Goal: Information Seeking & Learning: Learn about a topic

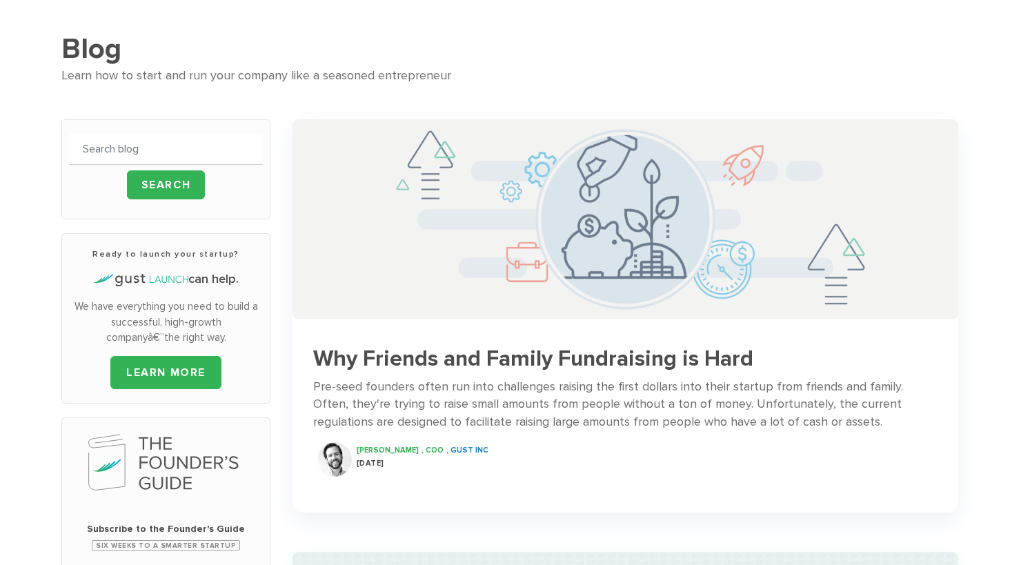
scroll to position [109, 0]
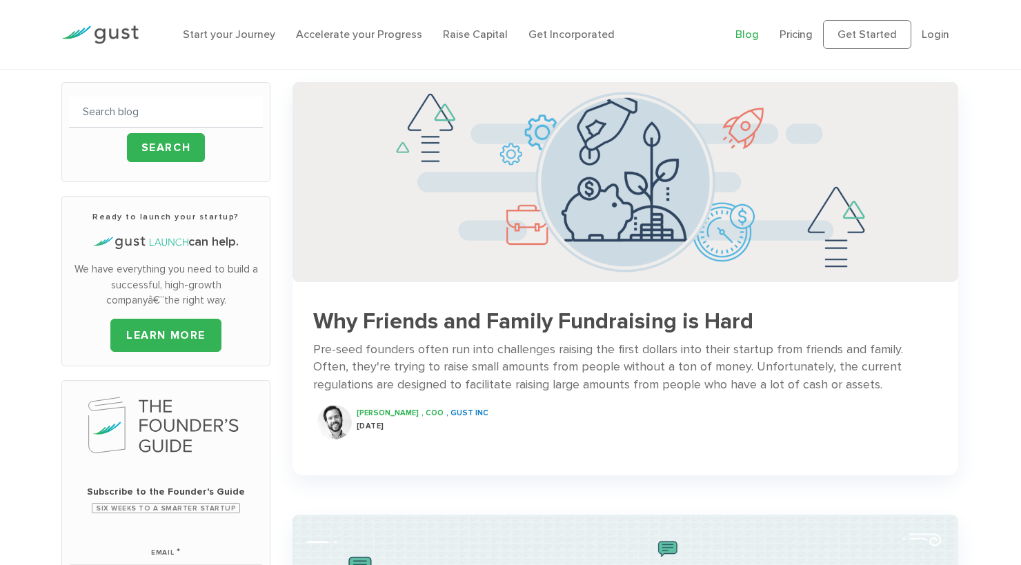
click at [698, 322] on h3 "Why Friends and Family Fundraising is Hard" at bounding box center [625, 322] width 625 height 24
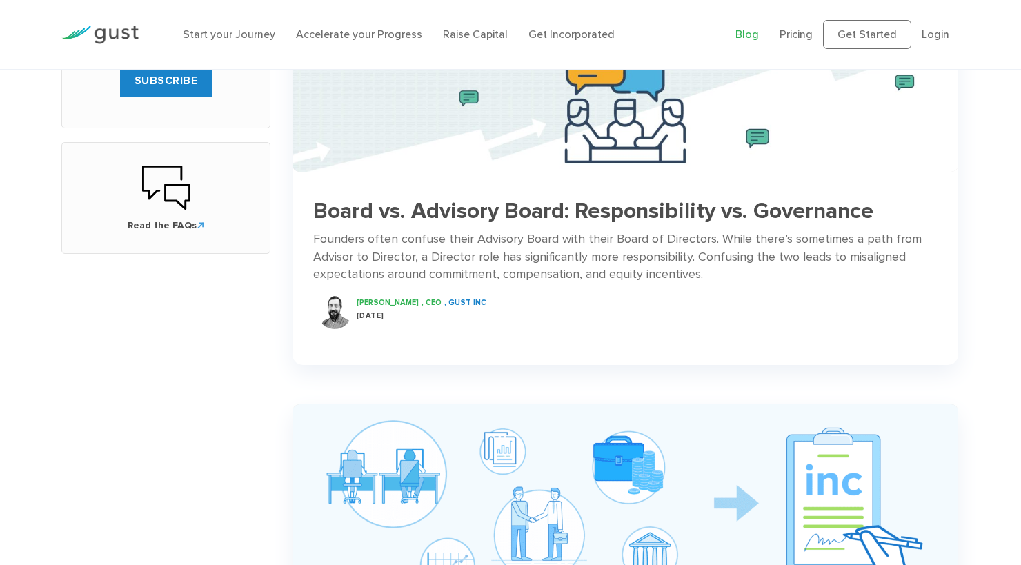
scroll to position [653, 0]
click at [375, 297] on span "[PERSON_NAME]" at bounding box center [388, 301] width 62 height 9
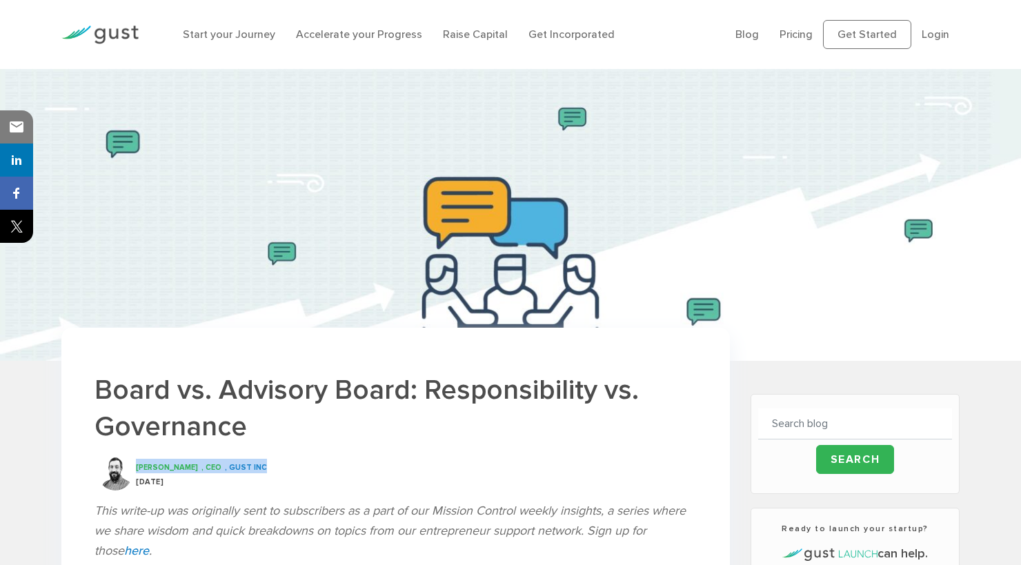
drag, startPoint x: 137, startPoint y: 465, endPoint x: 253, endPoint y: 465, distance: 116.6
click at [253, 465] on div "[PERSON_NAME] , CEO , Gust INC" at bounding box center [416, 466] width 561 height 14
copy div "[PERSON_NAME] , CEO , Gust INC"
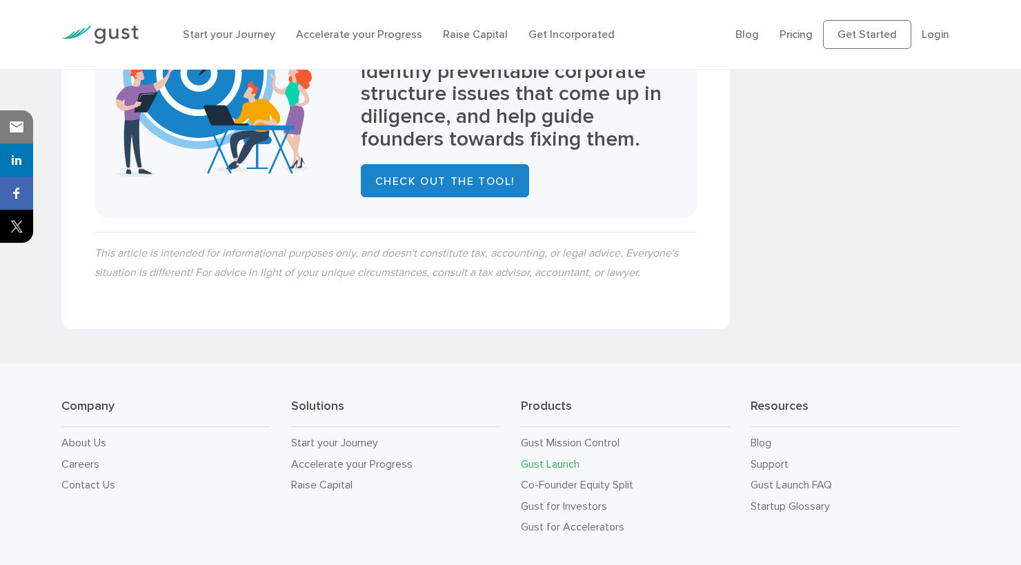
scroll to position [2354, 0]
click at [552, 458] on link "Gust Launch" at bounding box center [550, 464] width 59 height 13
click at [567, 500] on link "Gust for Investors" at bounding box center [564, 506] width 86 height 13
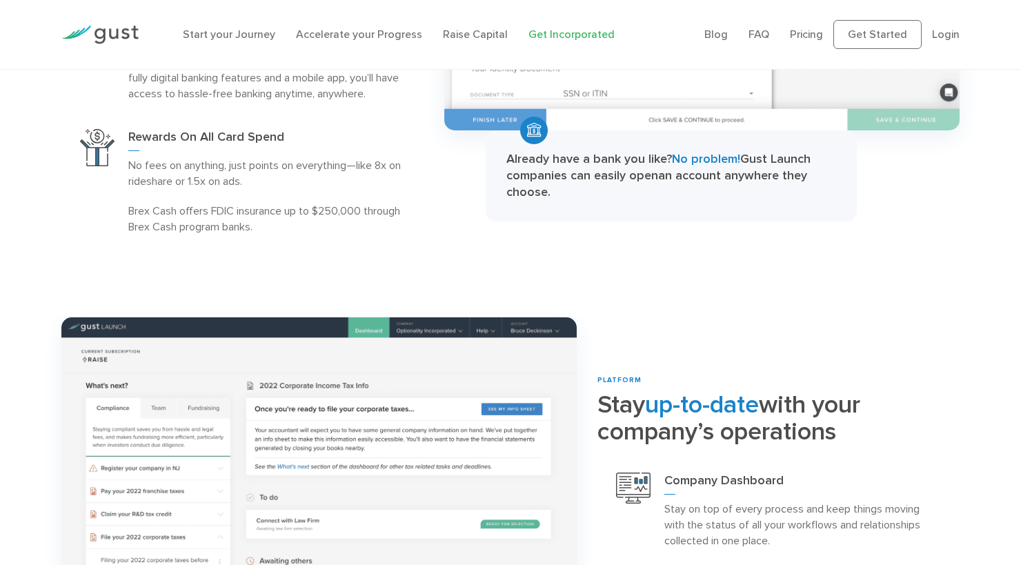
scroll to position [1935, 0]
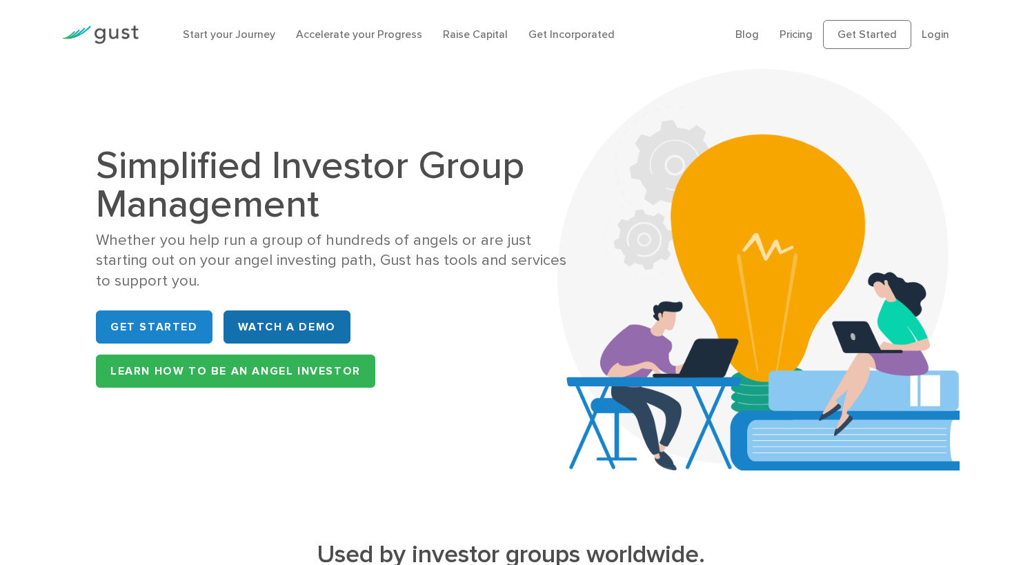
click at [312, 335] on link "WATCH A DEMO" at bounding box center [287, 327] width 127 height 33
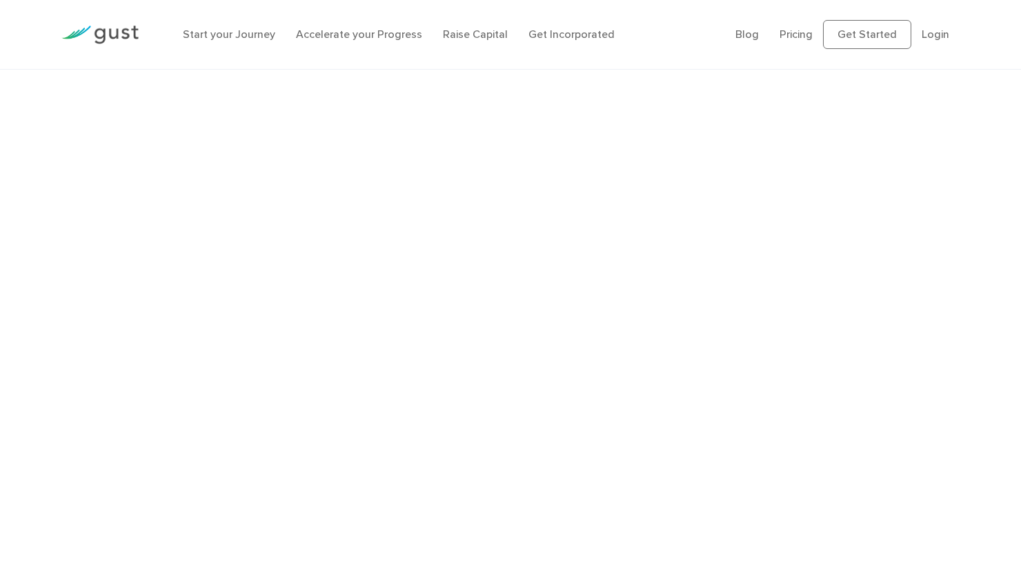
scroll to position [2722, 0]
click at [989, 366] on div "Watch a Demo" at bounding box center [510, 286] width 1021 height 482
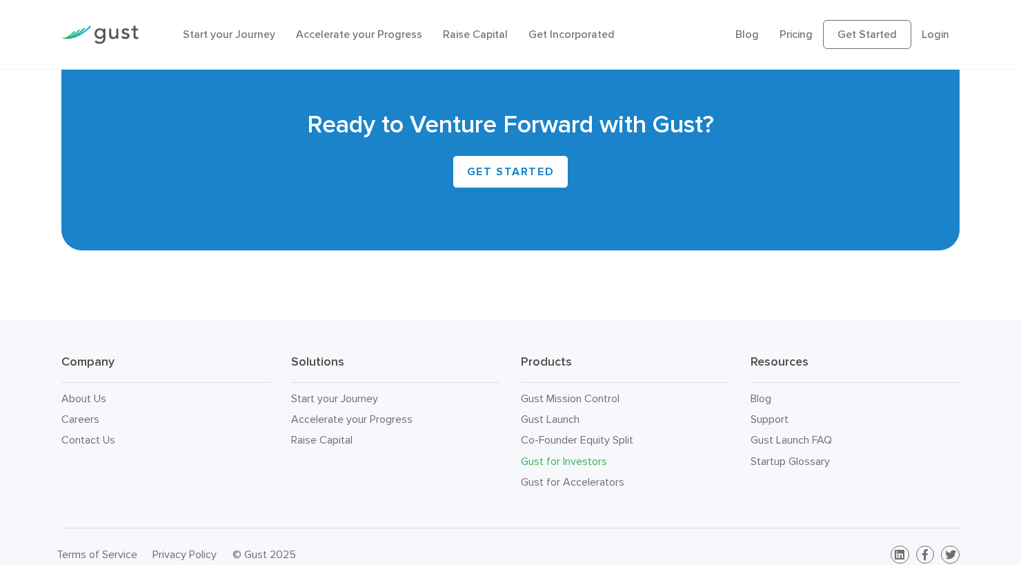
scroll to position [3271, 0]
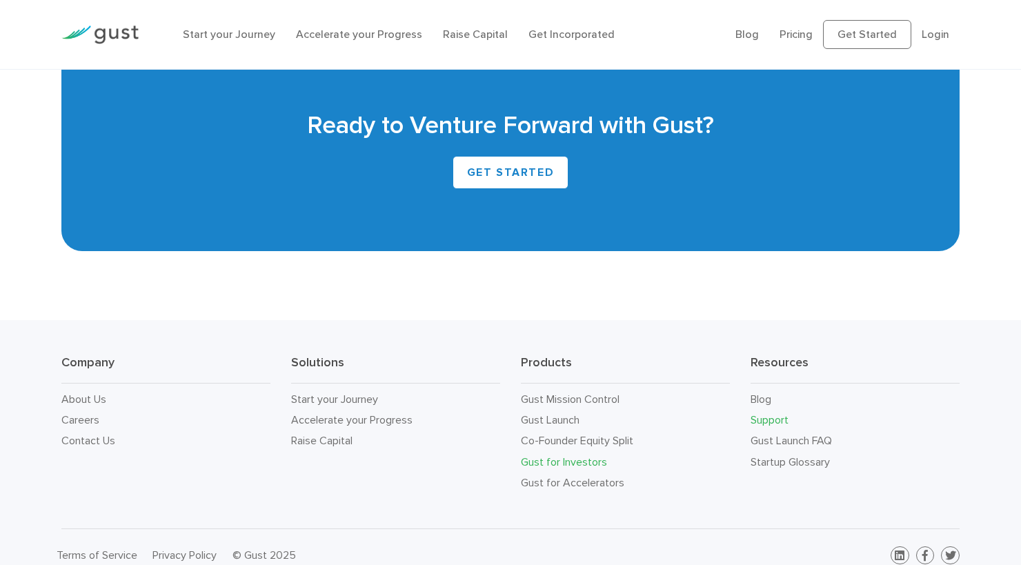
click at [755, 413] on link "Support" at bounding box center [770, 419] width 38 height 13
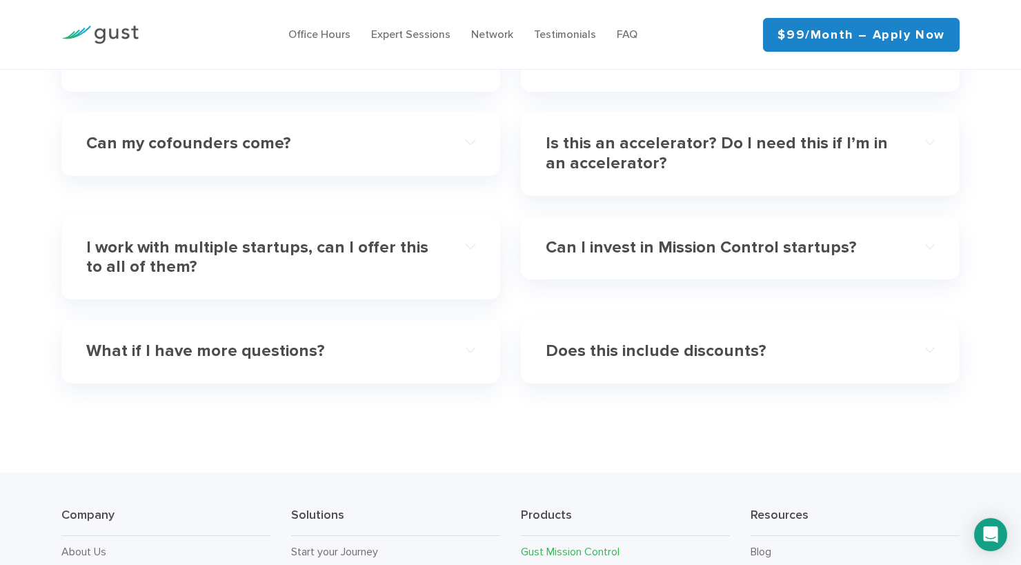
scroll to position [4125, 0]
click at [654, 329] on div "Does this include discounts?" at bounding box center [740, 350] width 389 height 42
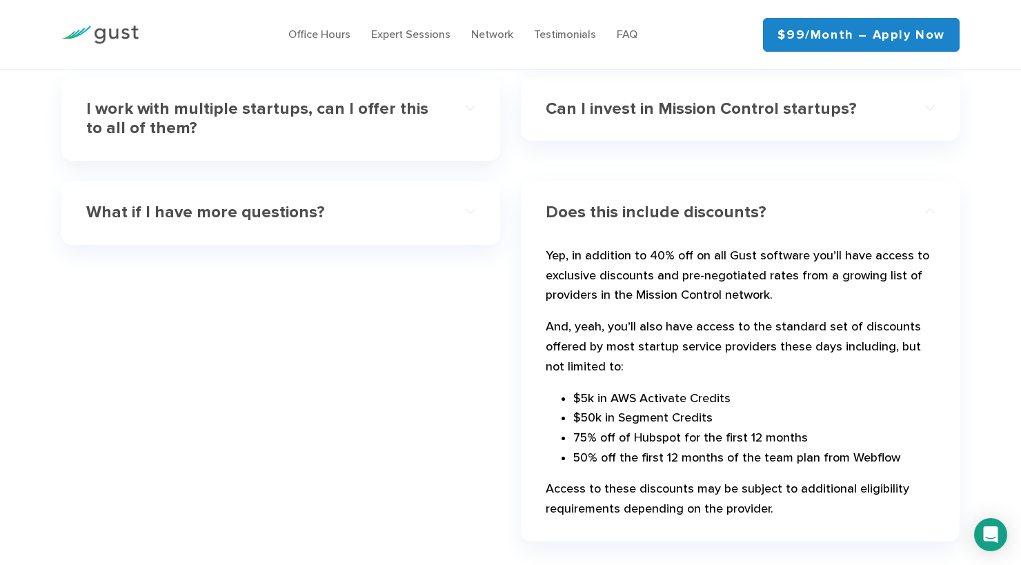
scroll to position [4263, 0]
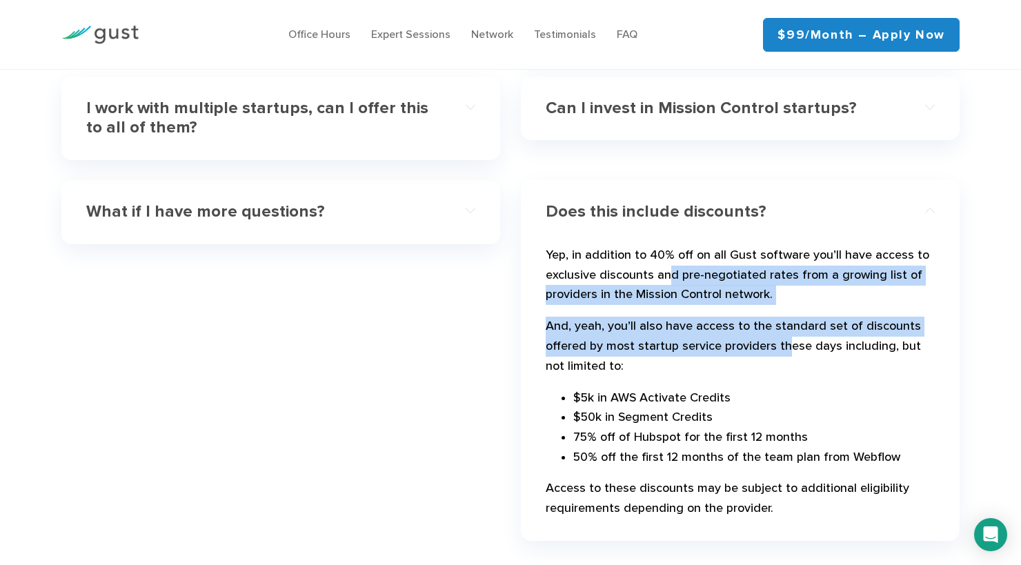
drag, startPoint x: 669, startPoint y: 224, endPoint x: 785, endPoint y: 299, distance: 138.4
click at [785, 299] on div "Yep, in addition to 40% off on all Gust software you’ll have access to exclusiv…" at bounding box center [740, 381] width 389 height 297
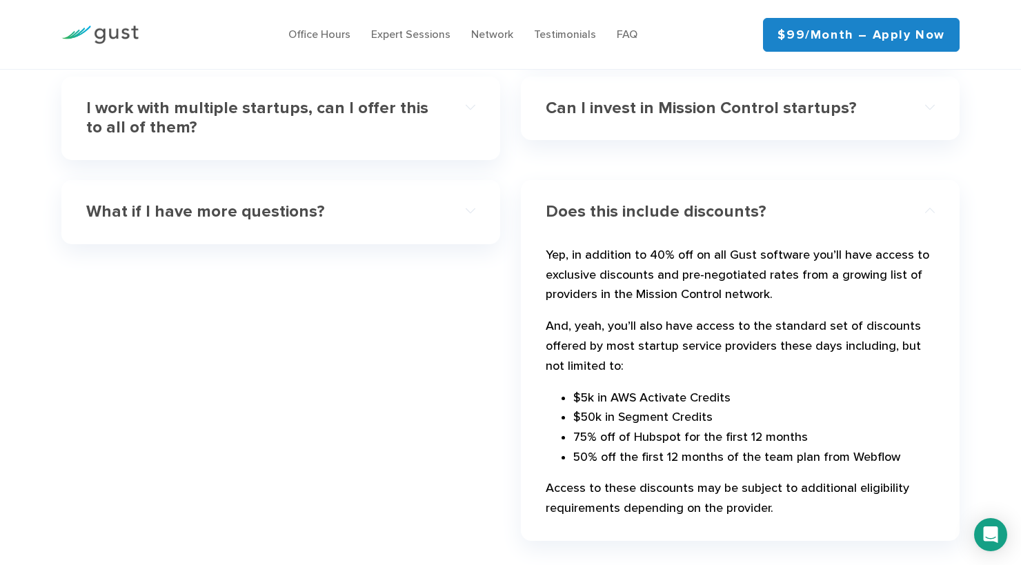
click at [777, 327] on p "And, yeah, you’ll also have access to the standard set of discounts offered by …" at bounding box center [740, 349] width 389 height 65
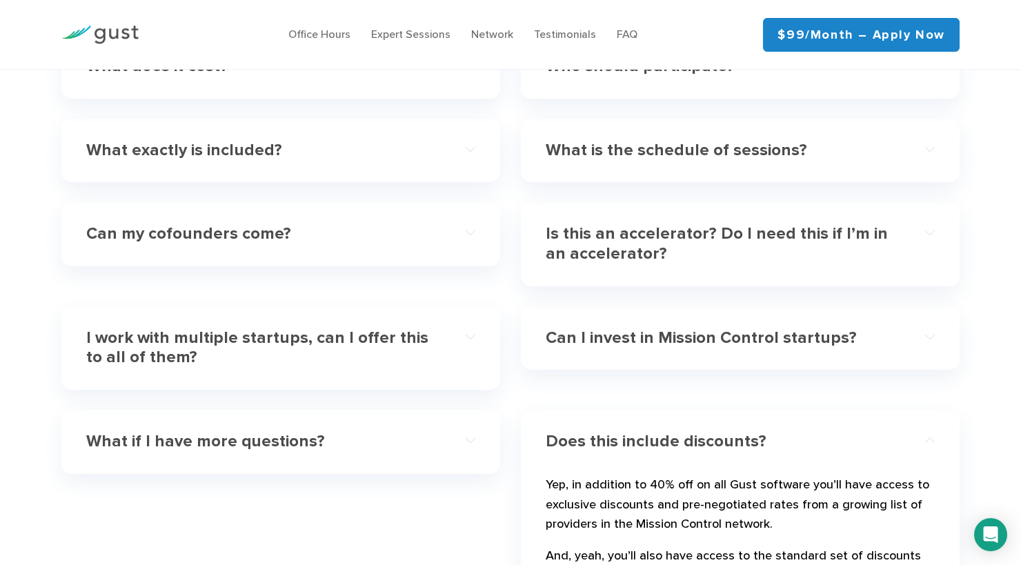
scroll to position [4032, 0]
click at [430, 433] on h4 "What if I have more questions?" at bounding box center [261, 443] width 351 height 20
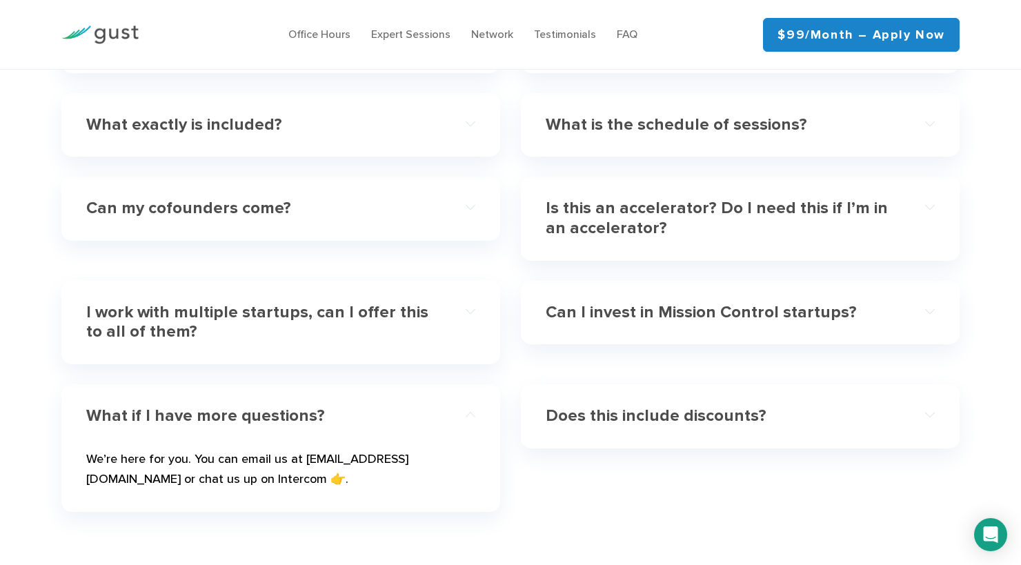
scroll to position [4051, 0]
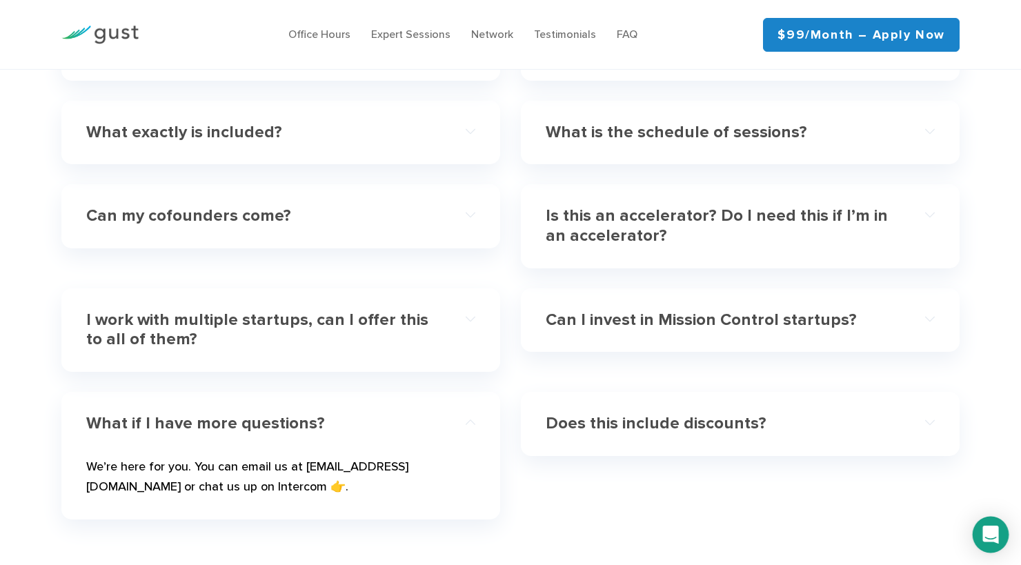
click at [984, 537] on div "Open Intercom Messenger" at bounding box center [991, 535] width 37 height 37
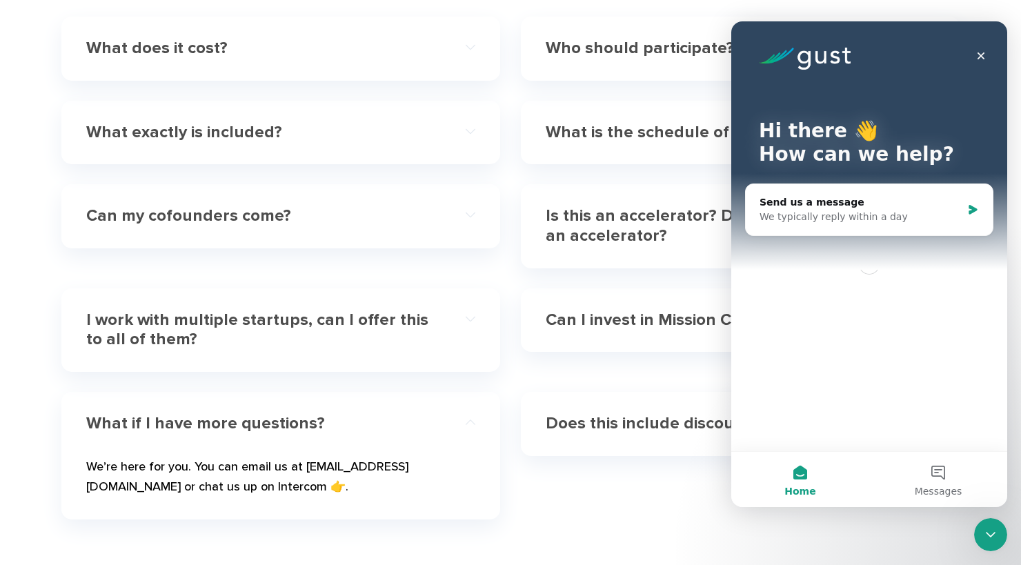
scroll to position [0, 0]
click at [908, 211] on div "We typically reply within a day" at bounding box center [861, 217] width 202 height 14
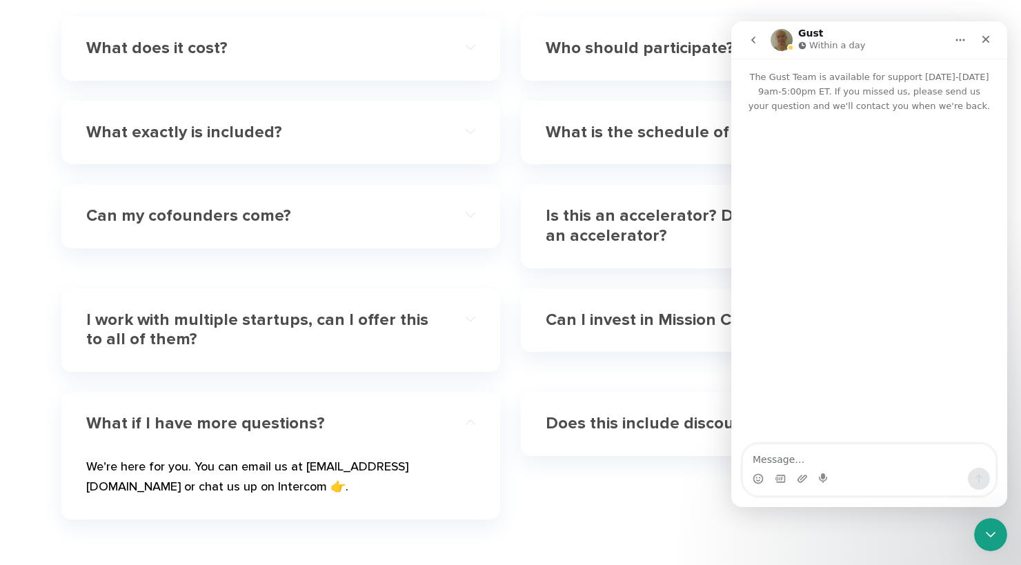
click at [757, 37] on icon "go back" at bounding box center [753, 40] width 11 height 11
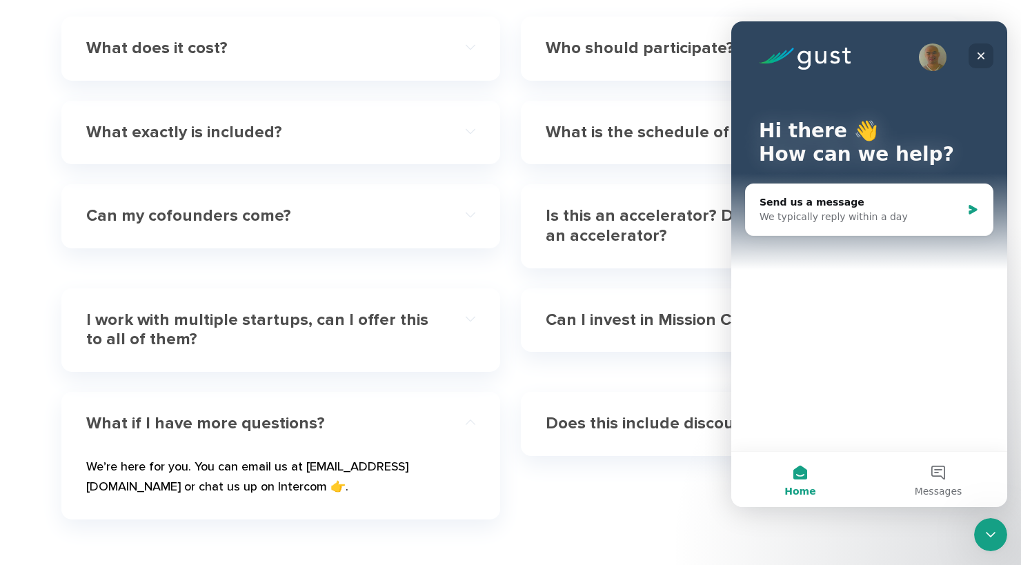
click at [985, 53] on div "Close" at bounding box center [981, 55] width 25 height 25
